Goal: Transaction & Acquisition: Purchase product/service

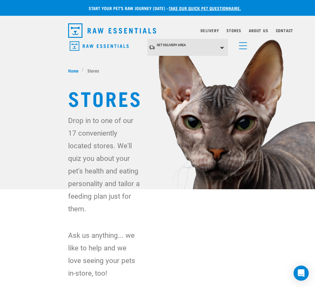
click at [243, 46] on link "menu" at bounding box center [241, 43] width 11 height 11
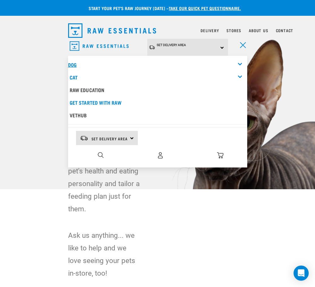
click at [71, 63] on link "Dog" at bounding box center [72, 64] width 9 height 3
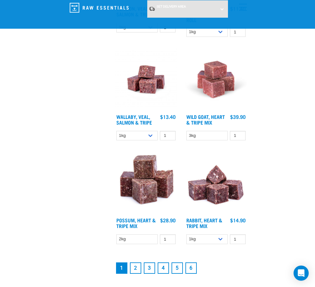
scroll to position [1607, 0]
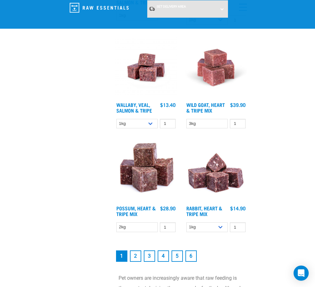
click at [137, 259] on link "2" at bounding box center [135, 255] width 11 height 11
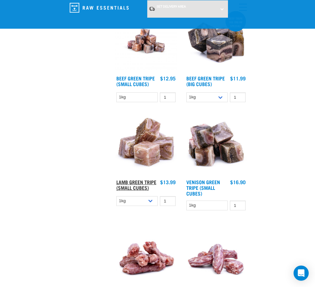
scroll to position [1513, 0]
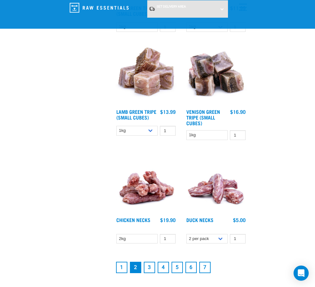
click at [148, 268] on link "3" at bounding box center [149, 267] width 11 height 11
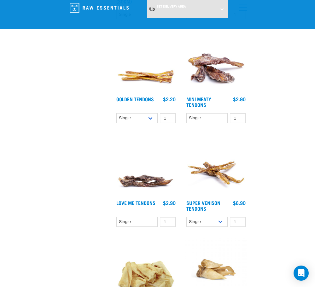
scroll to position [1513, 0]
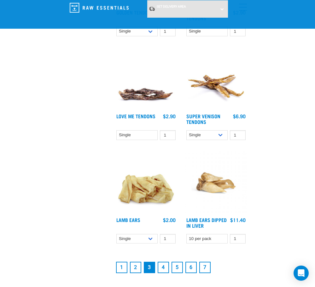
click at [162, 270] on link "4" at bounding box center [163, 267] width 11 height 11
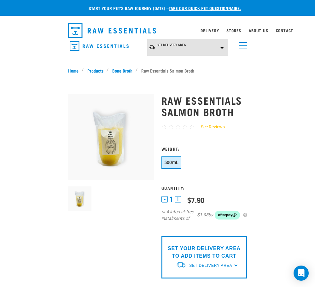
click at [106, 140] on img at bounding box center [111, 137] width 86 height 86
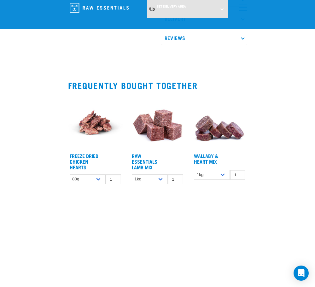
scroll to position [504, 0]
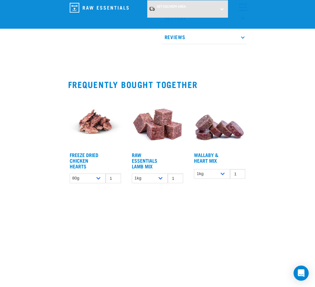
click at [95, 130] on img at bounding box center [95, 121] width 55 height 55
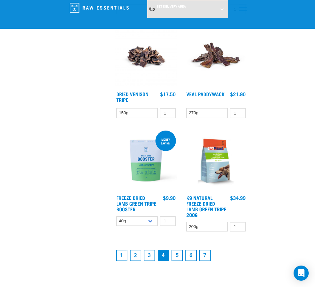
scroll to position [1670, 0]
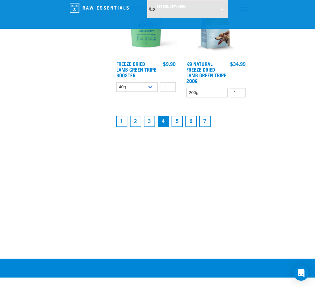
click at [174, 124] on link "5" at bounding box center [176, 121] width 11 height 11
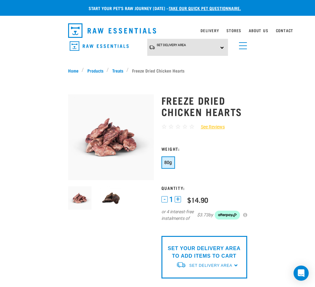
click at [113, 197] on img at bounding box center [111, 198] width 24 height 24
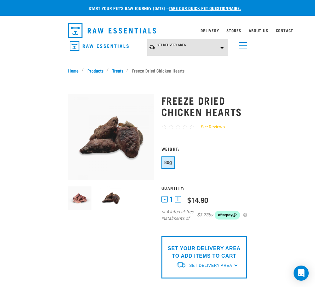
click at [74, 200] on img at bounding box center [80, 198] width 24 height 24
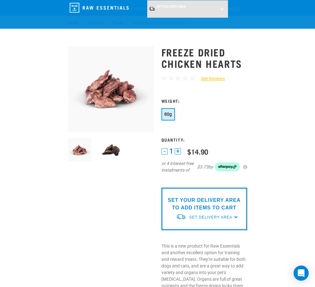
scroll to position [252, 0]
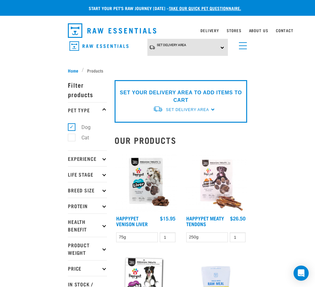
click at [241, 46] on span "menu" at bounding box center [243, 45] width 8 height 1
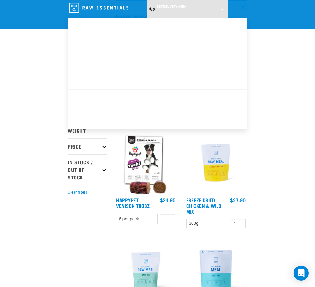
scroll to position [95, 0]
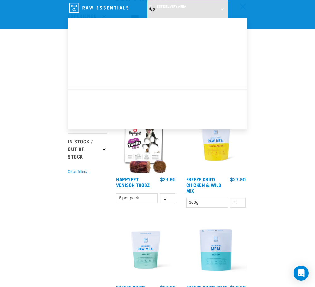
click at [239, 23] on div "Dog" at bounding box center [157, 26] width 179 height 13
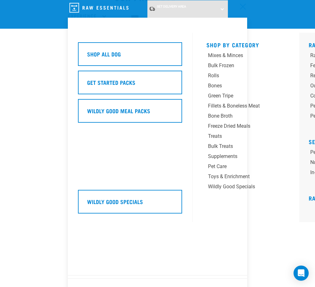
click at [222, 9] on div "Set Delivery Area North Island South Island" at bounding box center [187, 8] width 81 height 17
click at [222, 4] on div "Set Delivery Area North Island South Island" at bounding box center [187, 8] width 81 height 17
click at [166, 29] on div "Dog" at bounding box center [157, 26] width 179 height 13
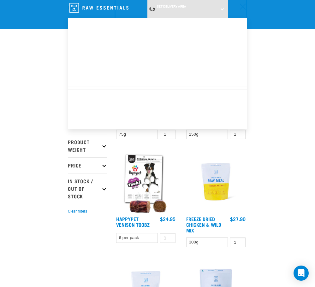
scroll to position [0, 0]
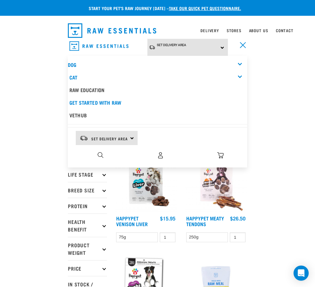
click at [185, 50] on div "Set Delivery Area North Island South Island" at bounding box center [187, 47] width 81 height 17
click at [174, 75] on link "[GEOGRAPHIC_DATA]" at bounding box center [178, 75] width 63 height 10
click at [99, 154] on img "dropdown navigation" at bounding box center [100, 155] width 6 height 6
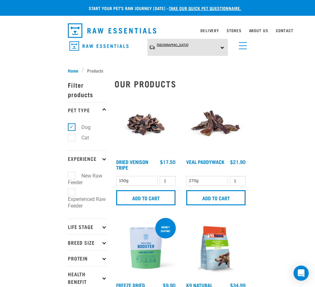
click at [161, 49] on link "[GEOGRAPHIC_DATA]" at bounding box center [173, 44] width 32 height 9
click at [241, 47] on link "menu" at bounding box center [240, 43] width 11 height 11
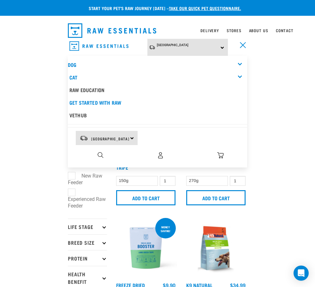
click at [104, 153] on div "dropdown navigation" at bounding box center [100, 155] width 7 height 7
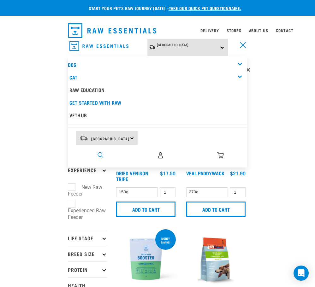
click at [100, 154] on img "dropdown navigation" at bounding box center [100, 155] width 6 height 6
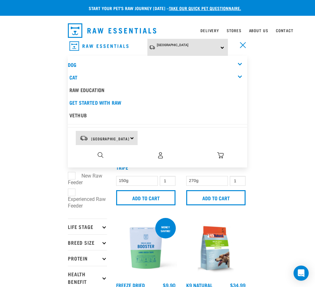
click at [77, 155] on div "0" at bounding box center [160, 155] width 173 height 14
click at [239, 62] on div "Dog" at bounding box center [157, 64] width 179 height 13
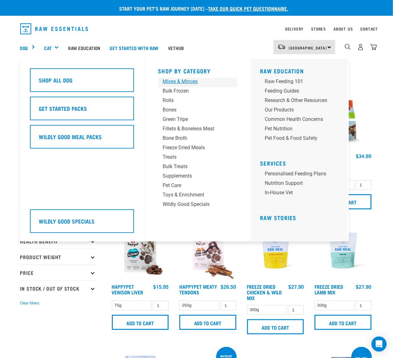
click at [187, 82] on div "Mixes & Minces" at bounding box center [192, 82] width 59 height 8
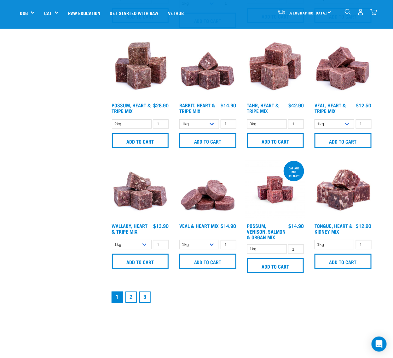
scroll to position [748, 0]
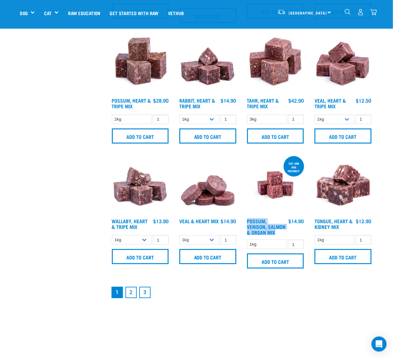
drag, startPoint x: 287, startPoint y: 234, endPoint x: 246, endPoint y: 222, distance: 42.8
click at [246, 222] on div "Possum, Venison, Salmon & Organ Mix $14.90" at bounding box center [275, 227] width 60 height 18
copy link "Possum, Venison, Salmon & Organ Mix"
click at [131, 291] on link "2" at bounding box center [130, 292] width 11 height 11
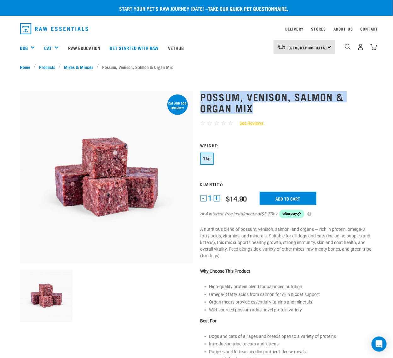
drag, startPoint x: 259, startPoint y: 113, endPoint x: 202, endPoint y: 95, distance: 59.8
click at [202, 95] on h1 "Possum, Venison, Salmon & Organ Mix" at bounding box center [286, 102] width 173 height 23
copy h1 "Possum, Venison, Salmon & Organ Mix"
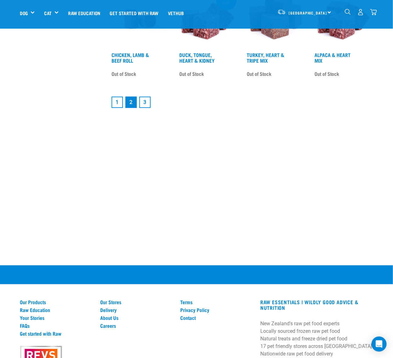
scroll to position [827, 0]
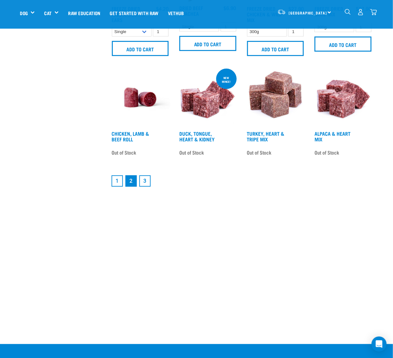
click at [145, 180] on link "3" at bounding box center [144, 181] width 11 height 11
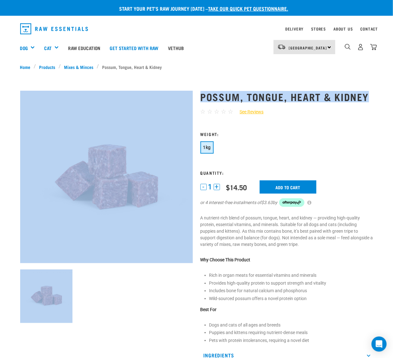
drag, startPoint x: 373, startPoint y: 92, endPoint x: 193, endPoint y: 92, distance: 180.3
click at [193, 92] on div "Possum, Tongue, Heart & Kidney ☆ ☆ ☆ ☆" at bounding box center [196, 255] width 361 height 347
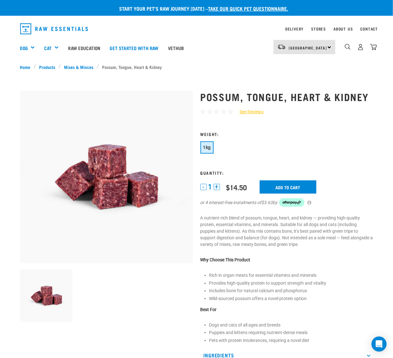
click at [342, 106] on div "Possum, Tongue, Heart & Kidney ☆ ☆ ☆ ☆ ☆ See Reviews" at bounding box center [287, 255] width 180 height 347
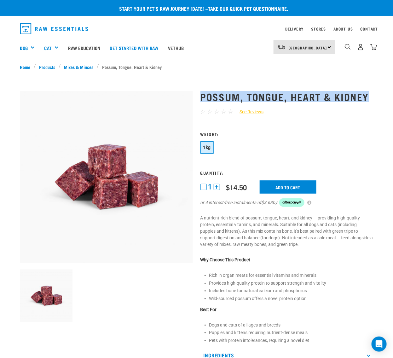
drag, startPoint x: 376, startPoint y: 96, endPoint x: 201, endPoint y: 92, distance: 174.6
click at [201, 92] on div "Possum, Tongue, Heart & Kidney ☆ ☆ ☆ ☆ ☆ See Reviews" at bounding box center [287, 255] width 180 height 347
copy h1 "Possum, Tongue, Heart & Kidney"
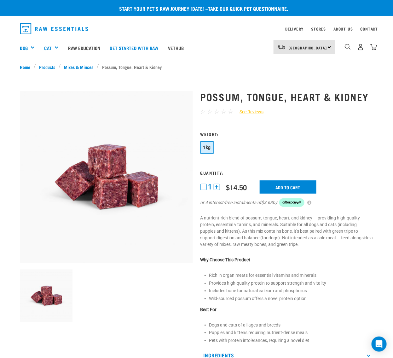
click at [349, 162] on form "1" at bounding box center [286, 173] width 173 height 83
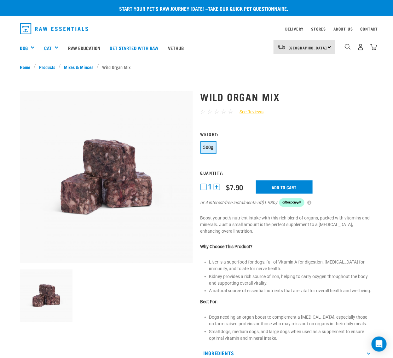
click at [306, 113] on div "☆ ☆ ☆ ☆ ☆ See Reviews" at bounding box center [286, 111] width 173 height 9
drag, startPoint x: 346, startPoint y: 106, endPoint x: 304, endPoint y: 103, distance: 42.0
click at [346, 106] on div "Wild Organ Mix ☆ ☆ ☆ ☆ ☆ See Reviews" at bounding box center [287, 254] width 180 height 345
drag, startPoint x: 299, startPoint y: 98, endPoint x: 201, endPoint y: 93, distance: 98.4
click at [201, 93] on h1 "Wild Organ Mix" at bounding box center [286, 96] width 173 height 11
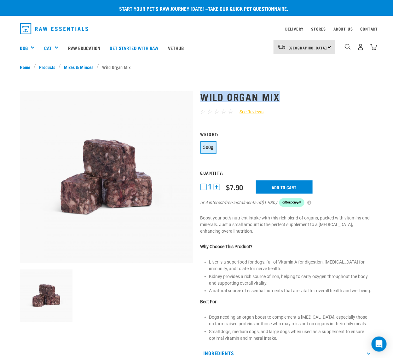
copy h1 "Wild Organ Mix"
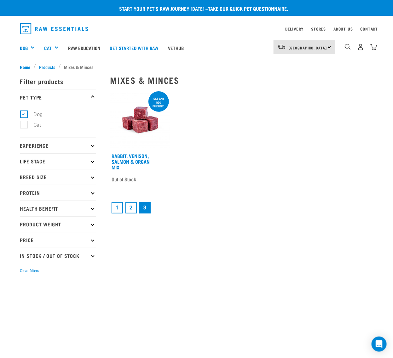
click at [120, 208] on link "1" at bounding box center [117, 207] width 11 height 11
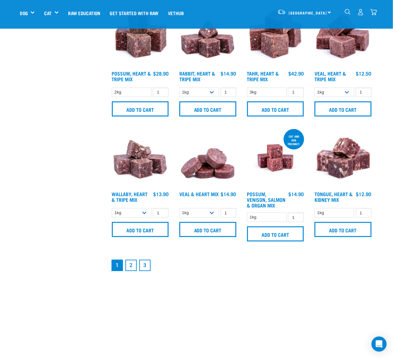
scroll to position [788, 0]
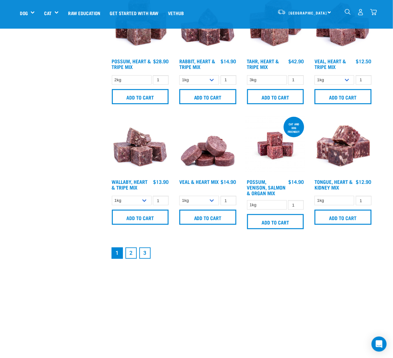
click at [132, 251] on link "2" at bounding box center [130, 253] width 11 height 11
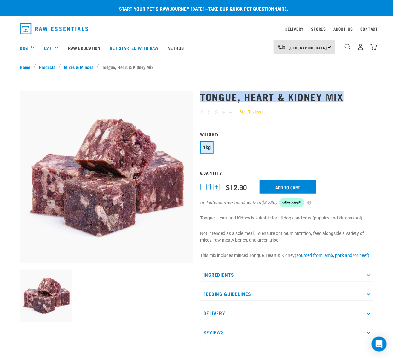
drag, startPoint x: 267, startPoint y: 95, endPoint x: 200, endPoint y: 94, distance: 66.2
click at [200, 94] on h1 "Tongue, Heart & Kidney Mix" at bounding box center [286, 96] width 173 height 11
copy h1 "Tongue, Heart & Kidney Mix"
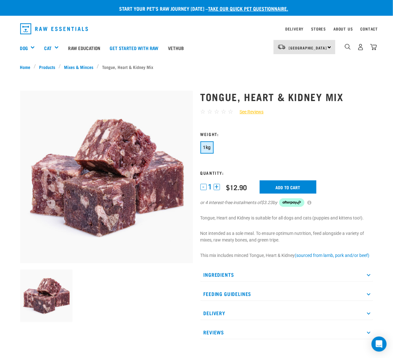
click at [289, 136] on h3 "Weight:" at bounding box center [286, 134] width 173 height 5
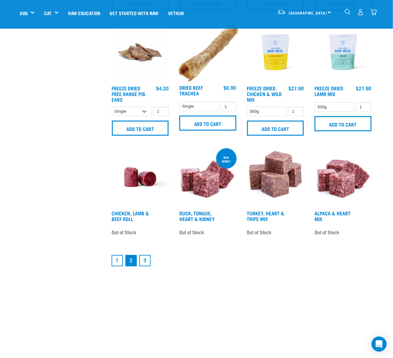
scroll to position [748, 0]
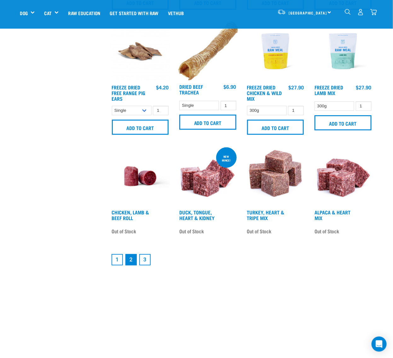
click at [144, 259] on link "3" at bounding box center [144, 259] width 11 height 11
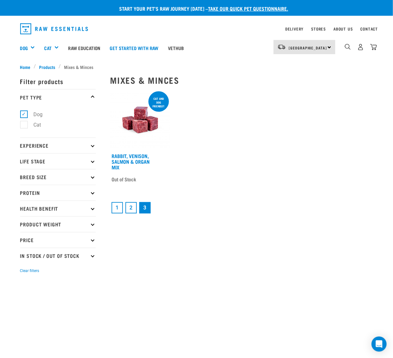
click at [114, 208] on link "1" at bounding box center [117, 207] width 11 height 11
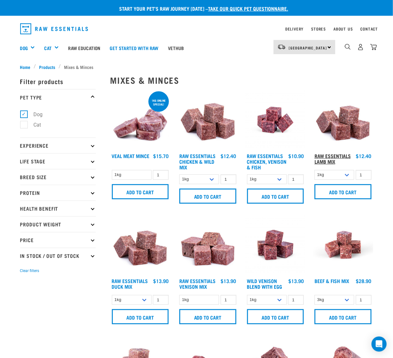
click at [332, 158] on link "Raw Essentials Lamb Mix" at bounding box center [333, 158] width 36 height 9
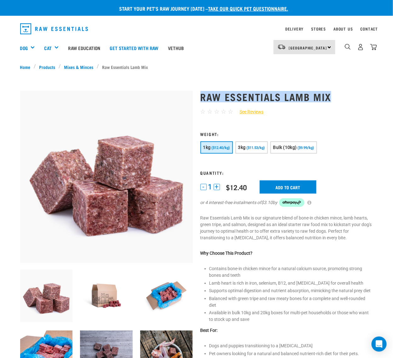
drag, startPoint x: 338, startPoint y: 95, endPoint x: 202, endPoint y: 100, distance: 135.9
click at [202, 100] on h1 "Raw Essentials Lamb Mix" at bounding box center [286, 96] width 173 height 11
copy h1 "Raw Essentials Lamb Mix"
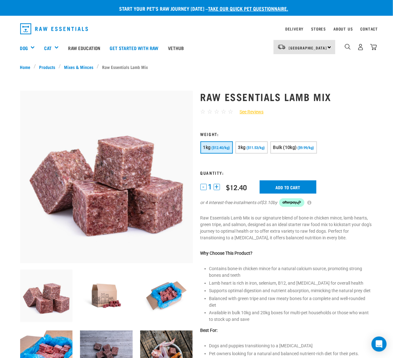
click at [352, 279] on ul "Contains bone-in chicken mince for a natural calcium source, promoting strong b…" at bounding box center [291, 294] width 164 height 57
click at [255, 149] on span "($11.53/kg)" at bounding box center [256, 148] width 18 height 4
click at [49, 69] on link "Products" at bounding box center [47, 67] width 23 height 7
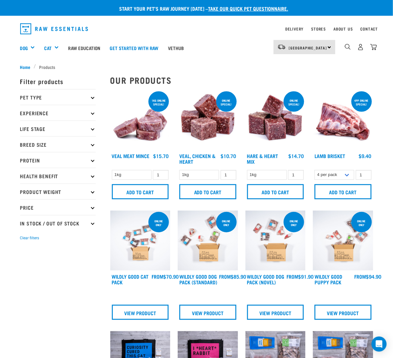
click at [90, 155] on p "Protein" at bounding box center [58, 160] width 76 height 16
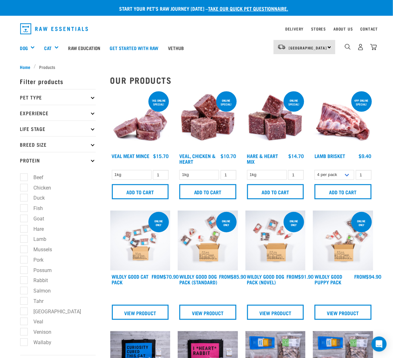
click at [24, 240] on label "Lamb" at bounding box center [37, 239] width 26 height 8
click at [24, 240] on input "Lamb" at bounding box center [22, 238] width 4 height 4
checkbox input "true"
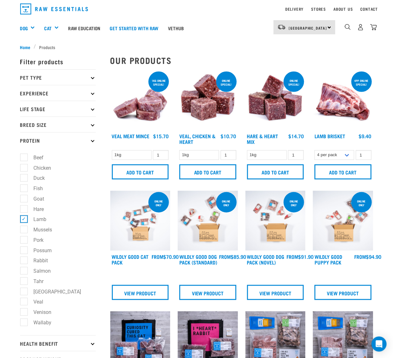
scroll to position [39, 0]
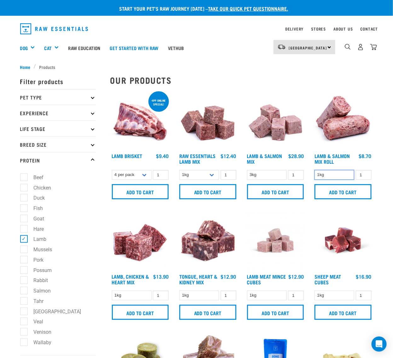
click at [329, 174] on select "1kg" at bounding box center [335, 175] width 40 height 10
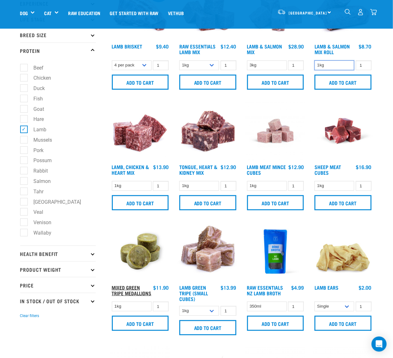
scroll to position [79, 0]
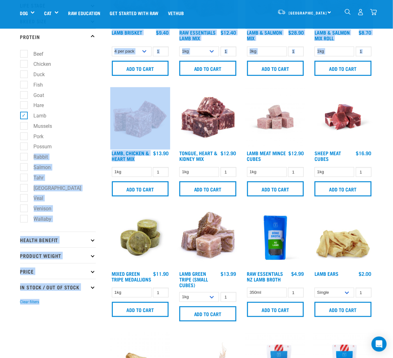
drag, startPoint x: 106, startPoint y: 150, endPoint x: 140, endPoint y: 159, distance: 35.2
click at [127, 157] on link "Lamb, Chicken & Heart Mix" at bounding box center [131, 156] width 38 height 9
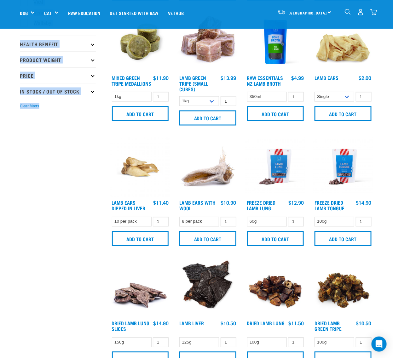
scroll to position [276, 0]
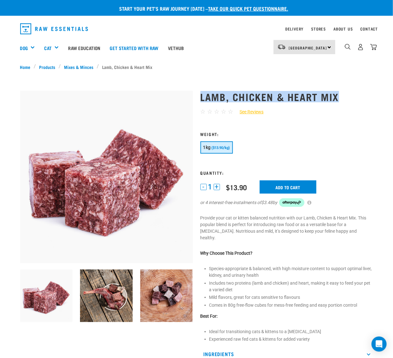
drag, startPoint x: 201, startPoint y: 92, endPoint x: 345, endPoint y: 93, distance: 144.7
click at [345, 93] on h1 "Lamb, Chicken & Heart Mix" at bounding box center [286, 96] width 173 height 11
copy h1 "Lamb, Chicken & Heart Mix"
